Goal: Book appointment/travel/reservation

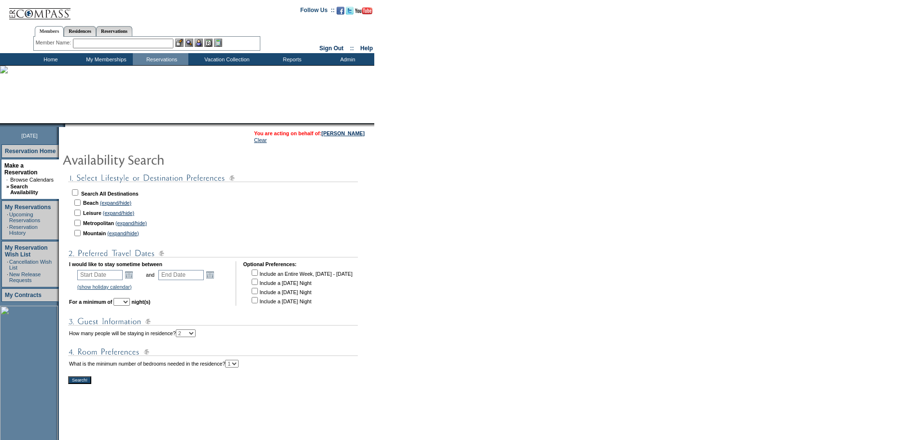
click at [78, 190] on input "checkbox" at bounding box center [75, 192] width 6 height 6
checkbox input "true"
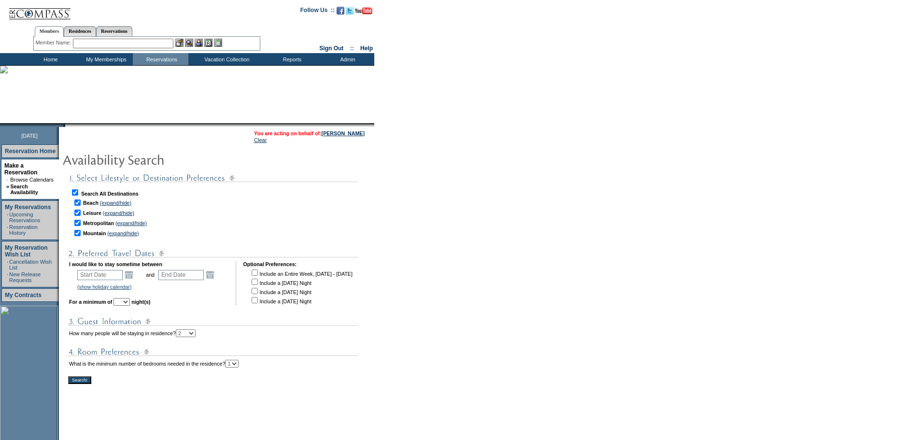
checkbox input "true"
click at [81, 213] on input "checkbox" at bounding box center [77, 213] width 6 height 6
checkbox input "false"
click at [83, 219] on table "Search All Destinations Beach (expand/hide) [GEOGRAPHIC_DATA], [GEOGRAPHIC_DATA…" at bounding box center [244, 213] width 350 height 52
click at [81, 224] on input "checkbox" at bounding box center [77, 223] width 6 height 6
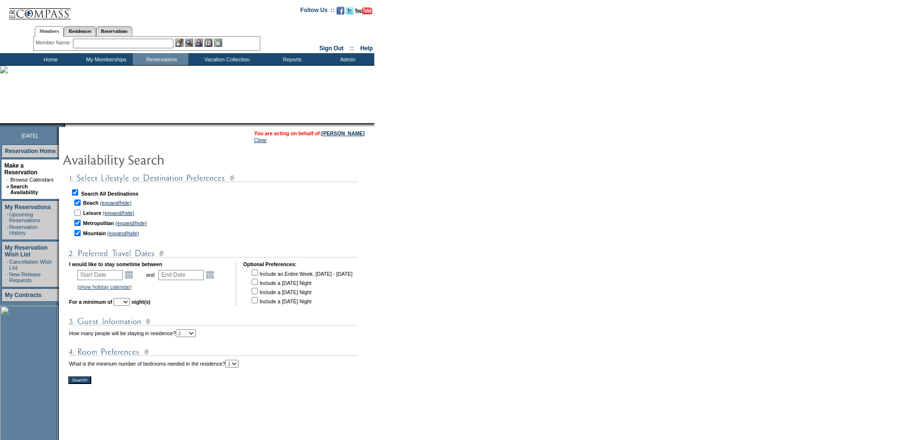
checkbox input "false"
click at [81, 231] on input "checkbox" at bounding box center [77, 233] width 6 height 6
checkbox input "false"
click at [133, 279] on link "Open the calendar popup." at bounding box center [129, 274] width 11 height 11
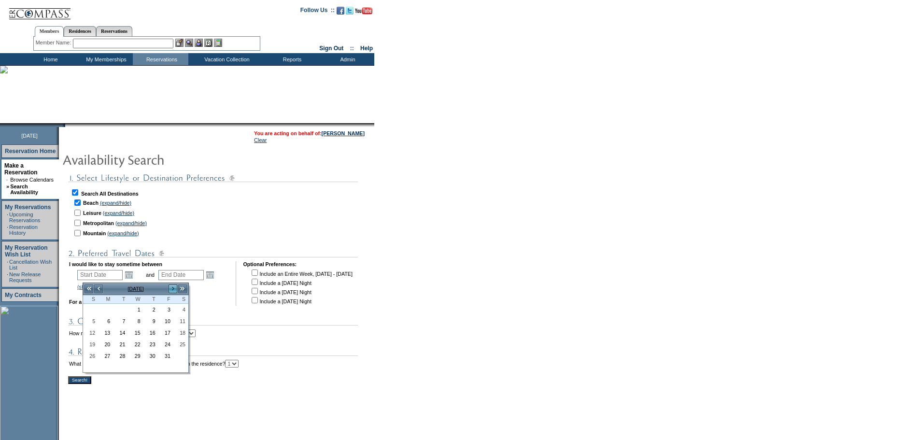
click at [173, 289] on link ">" at bounding box center [173, 289] width 10 height 10
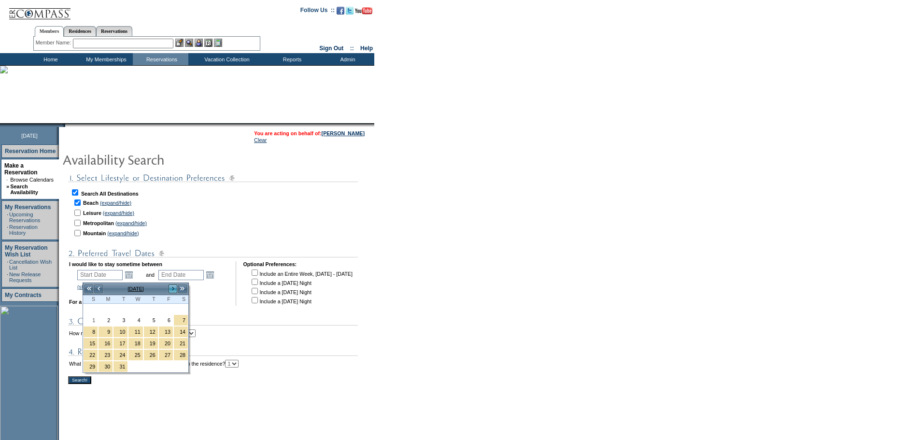
click at [173, 289] on link ">" at bounding box center [173, 289] width 10 height 10
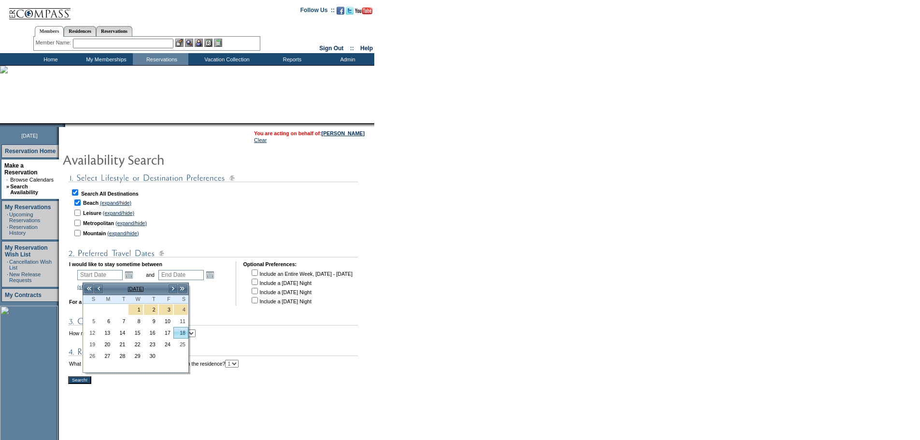
click at [183, 331] on link "18" at bounding box center [181, 332] width 14 height 11
type input "[DATE]"
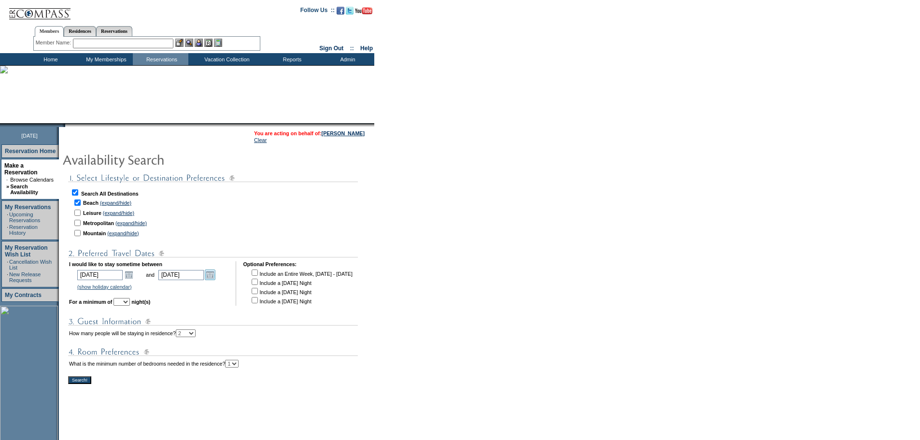
click at [215, 280] on link "Open the calendar popup." at bounding box center [210, 274] width 11 height 11
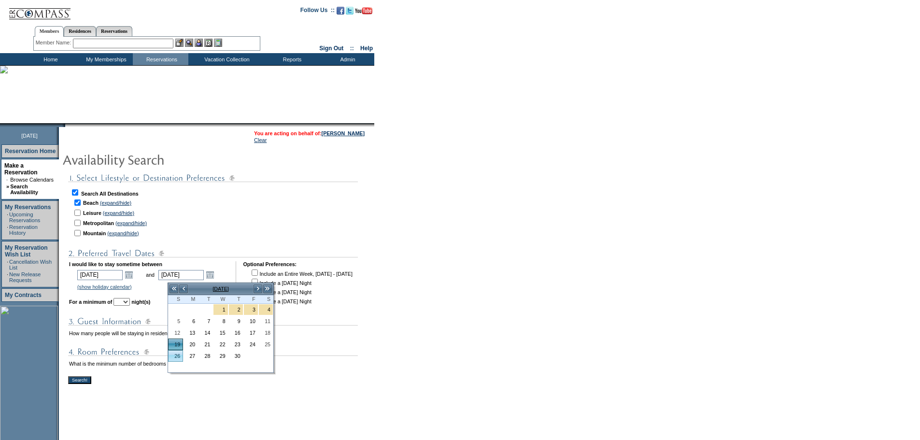
click at [180, 353] on link "26" at bounding box center [176, 356] width 14 height 11
type input "[DATE]"
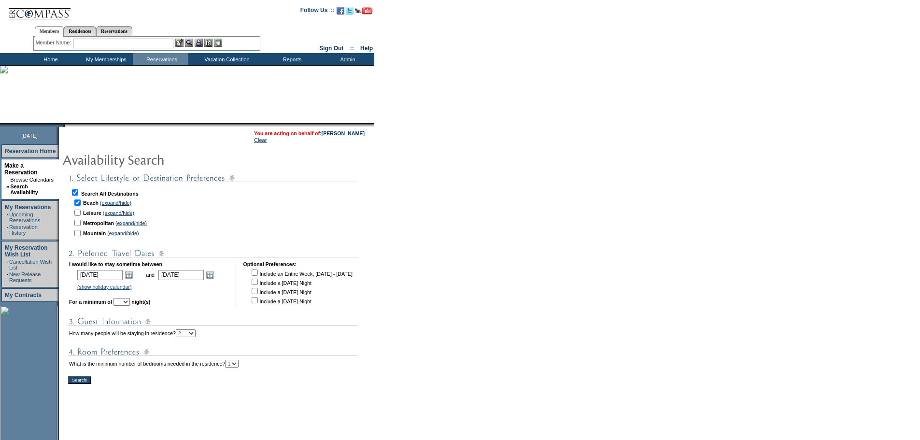
click at [130, 306] on select "1 2 3 4 5 6 7 8 9 10 11 12 13 14" at bounding box center [121, 302] width 16 height 8
select select "4"
click at [127, 301] on select "1 2 3 4 5 6 7 8 9 10 11 12 13 14" at bounding box center [121, 302] width 16 height 8
click at [91, 384] on input "Search!" at bounding box center [79, 380] width 23 height 8
click at [459, 380] on form "Follow Us ::" at bounding box center [460, 264] width 920 height 528
